Goal: Transaction & Acquisition: Download file/media

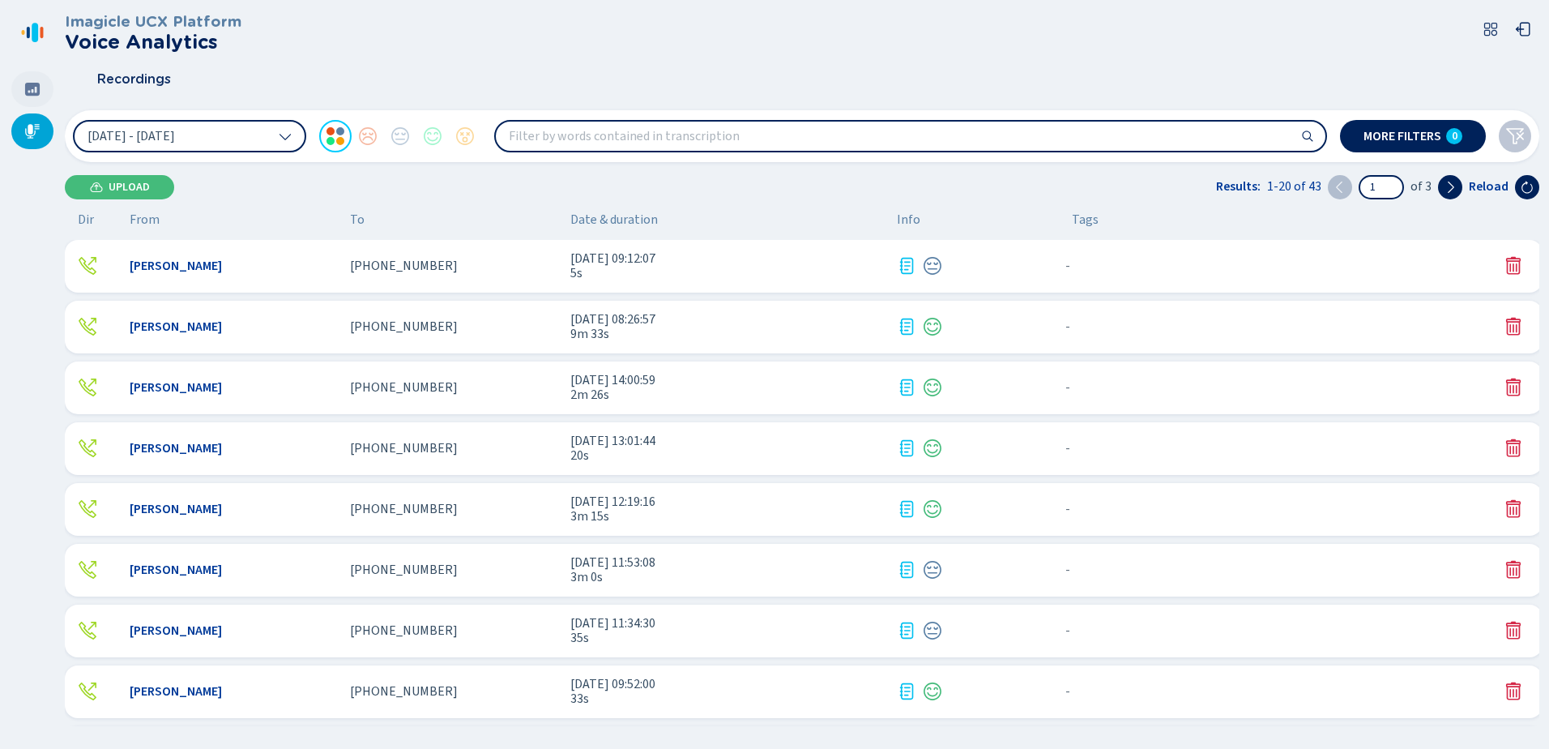
click at [33, 92] on icon at bounding box center [32, 89] width 16 height 16
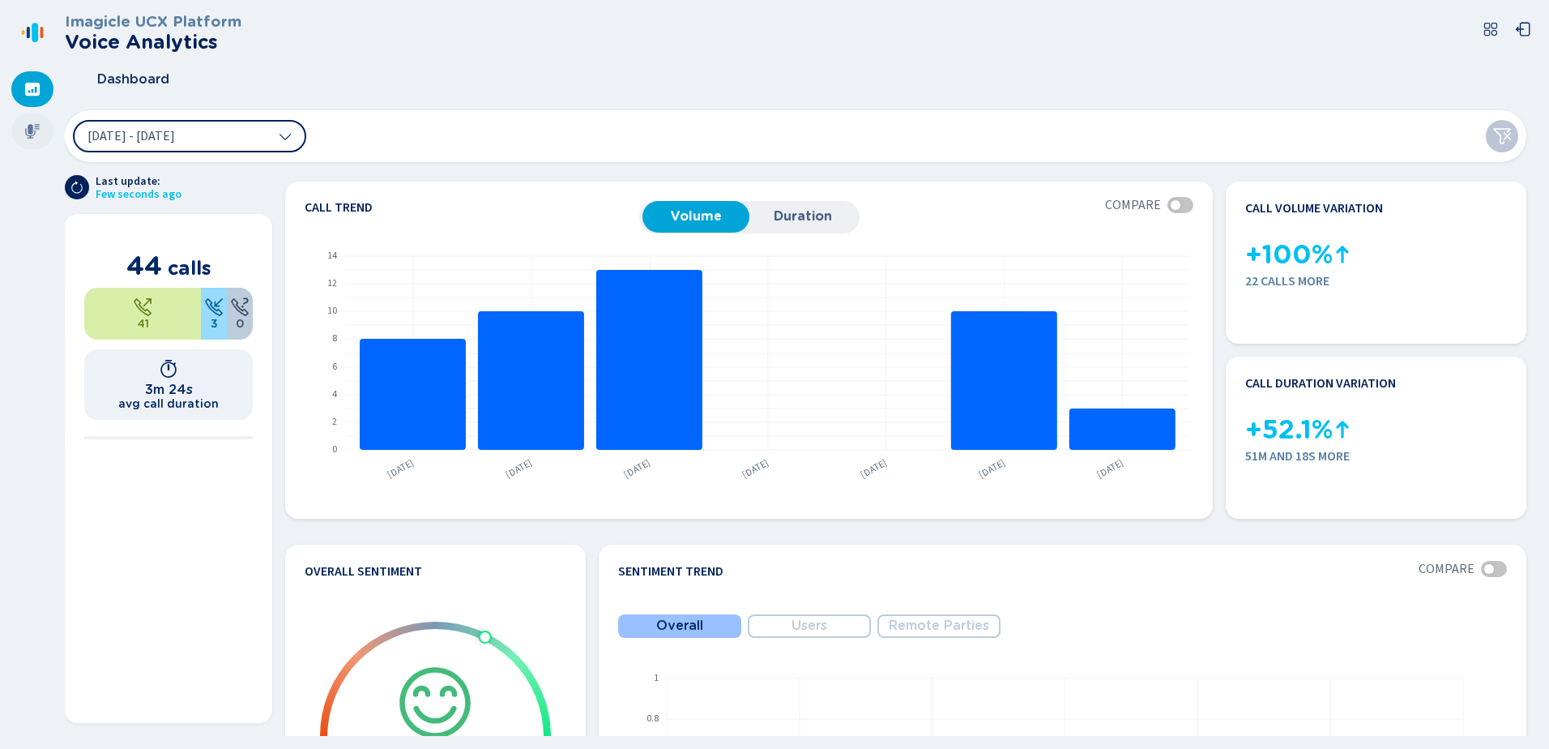
click at [37, 127] on icon at bounding box center [32, 131] width 15 height 15
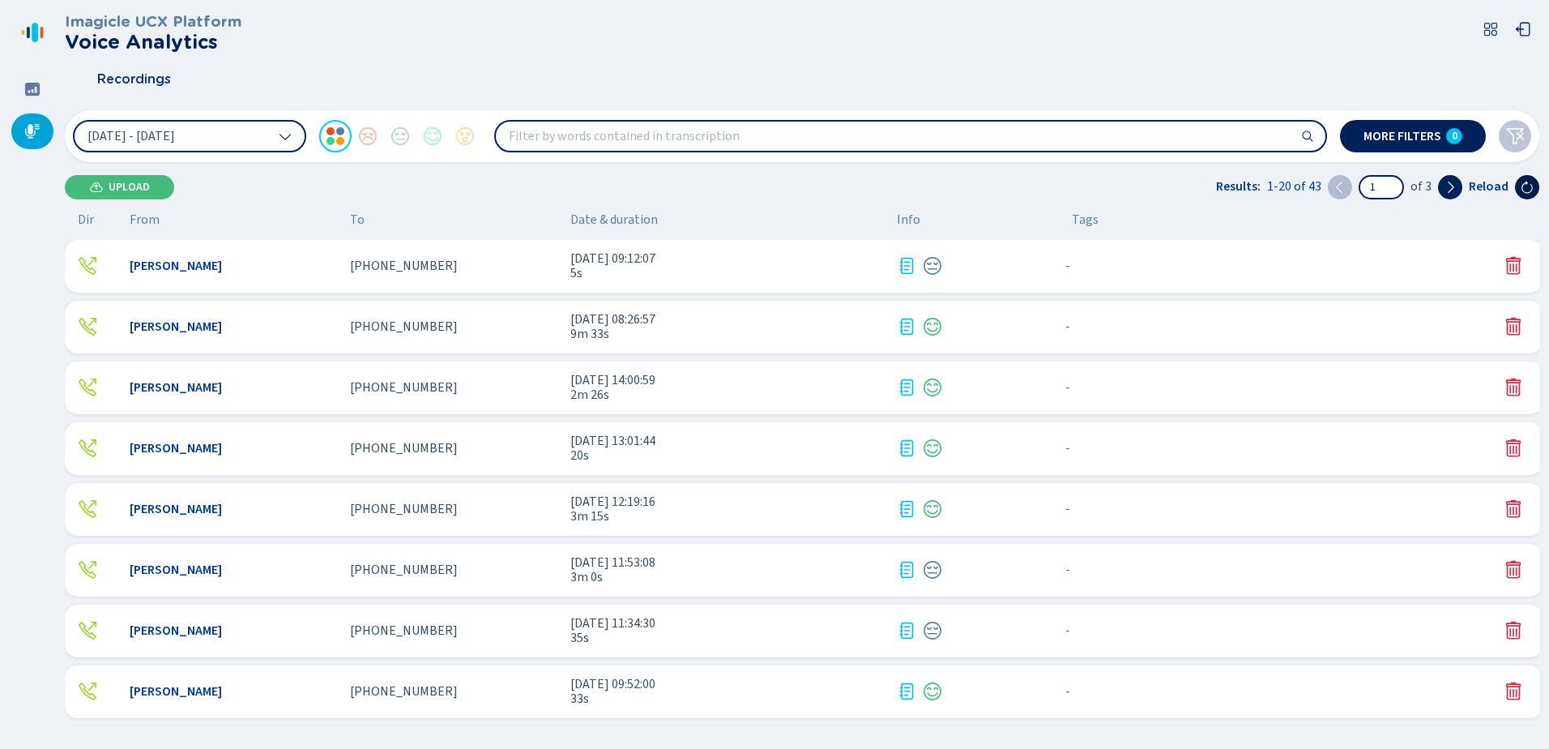
click at [1528, 194] on button at bounding box center [1527, 187] width 24 height 24
click at [654, 272] on span "7m 25s" at bounding box center [727, 273] width 314 height 15
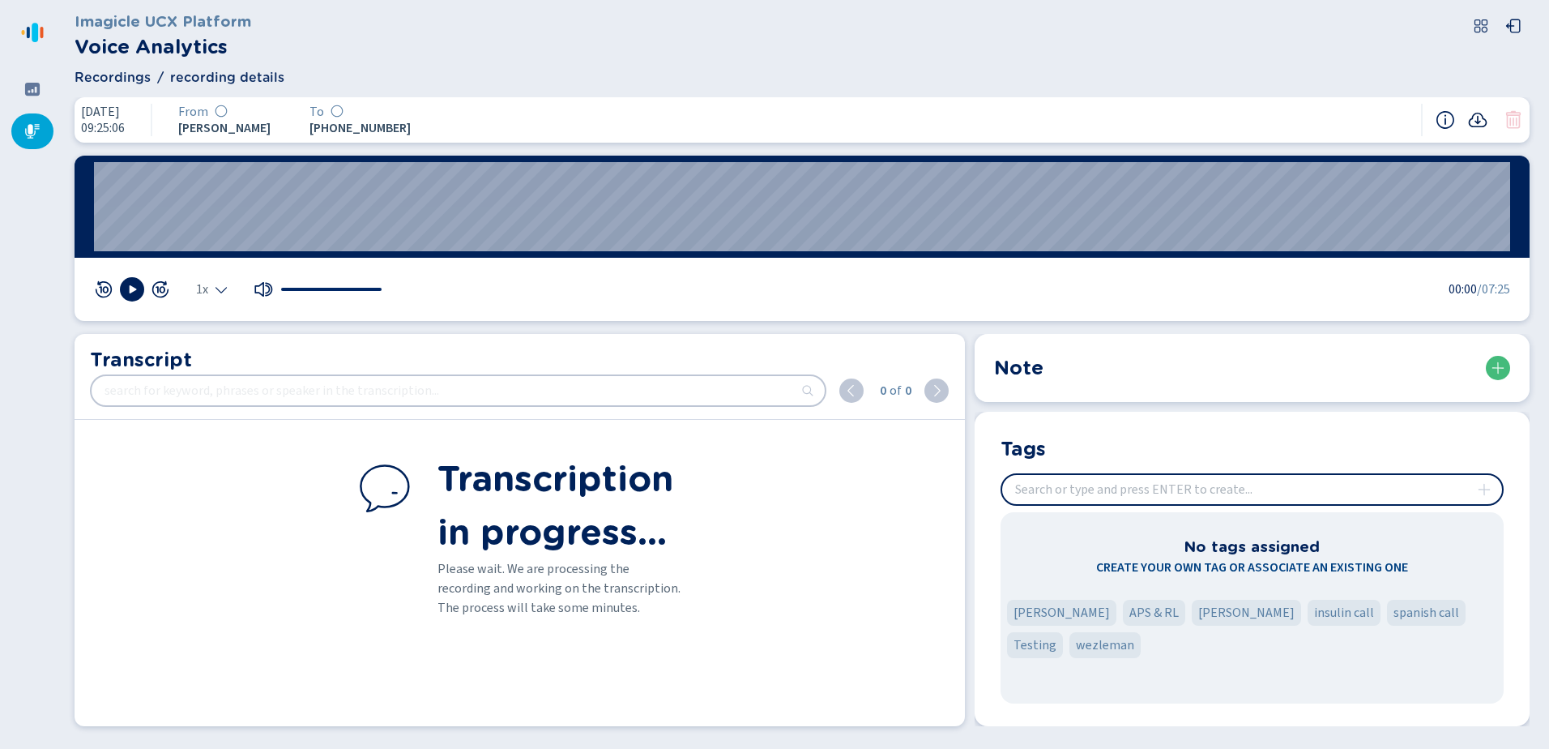
click at [1480, 120] on icon at bounding box center [1477, 119] width 19 height 19
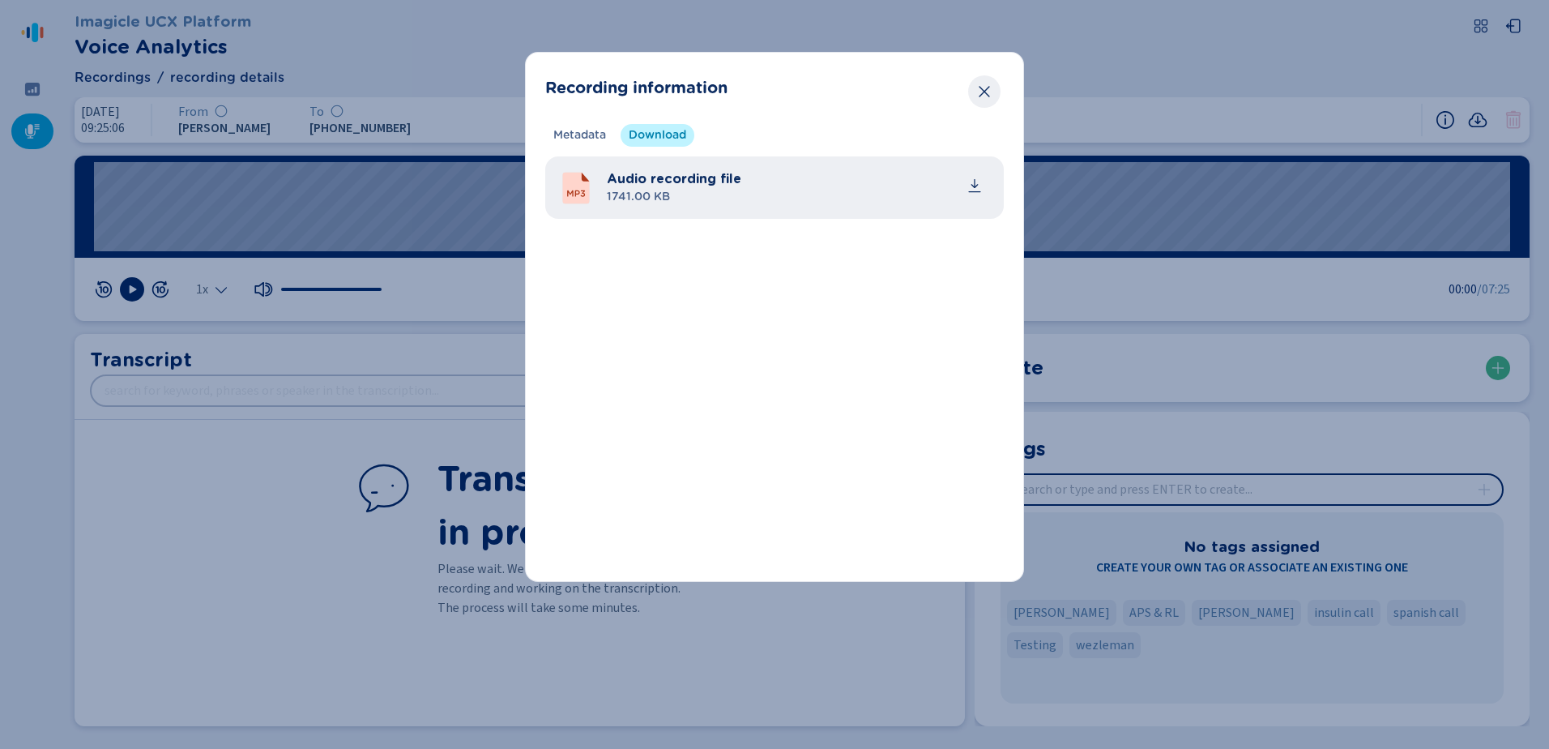
click at [990, 87] on icon "Close" at bounding box center [984, 91] width 16 height 16
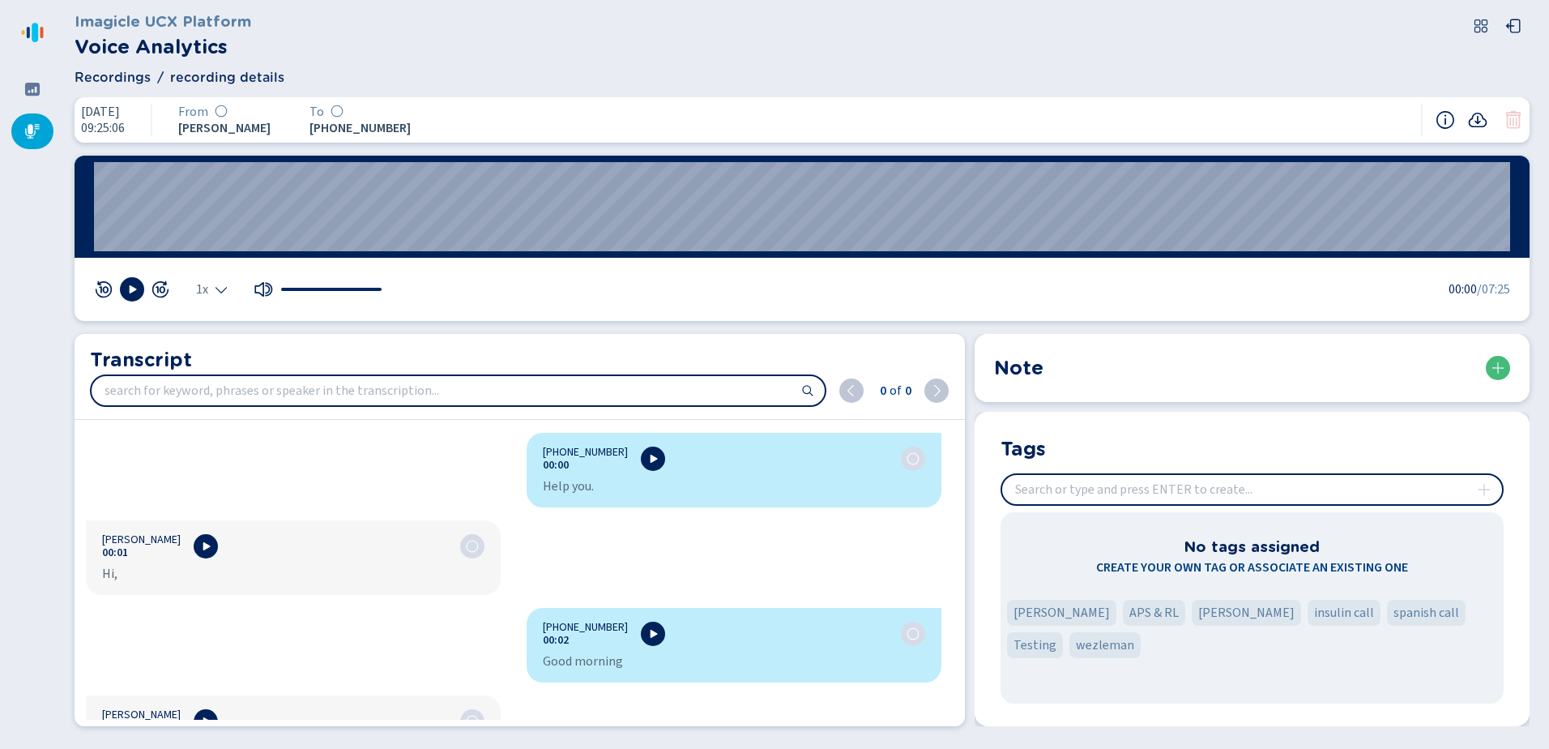
click at [1485, 115] on icon at bounding box center [1477, 119] width 19 height 19
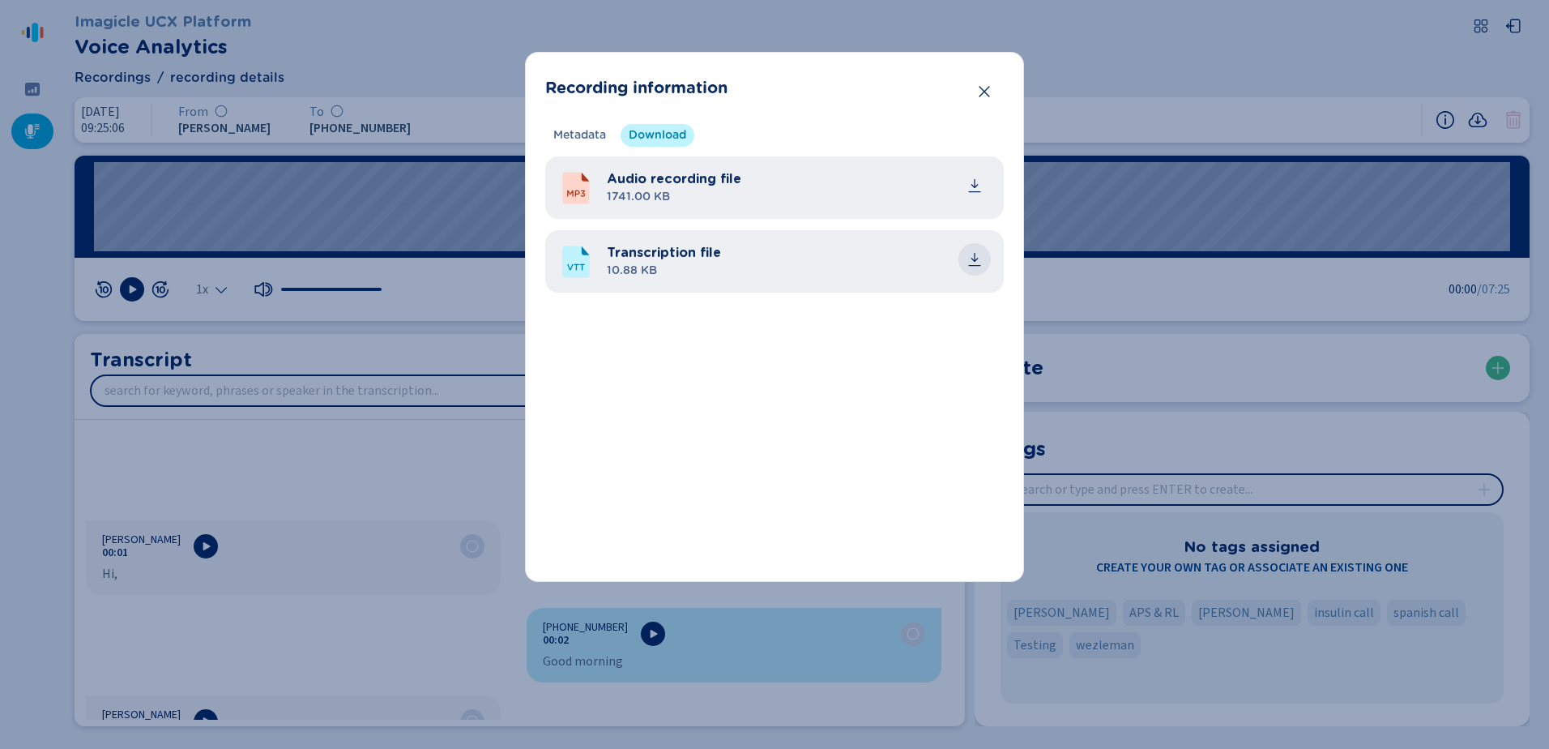
click at [977, 263] on icon "common.download" at bounding box center [975, 259] width 16 height 16
